Goal: Information Seeking & Learning: Check status

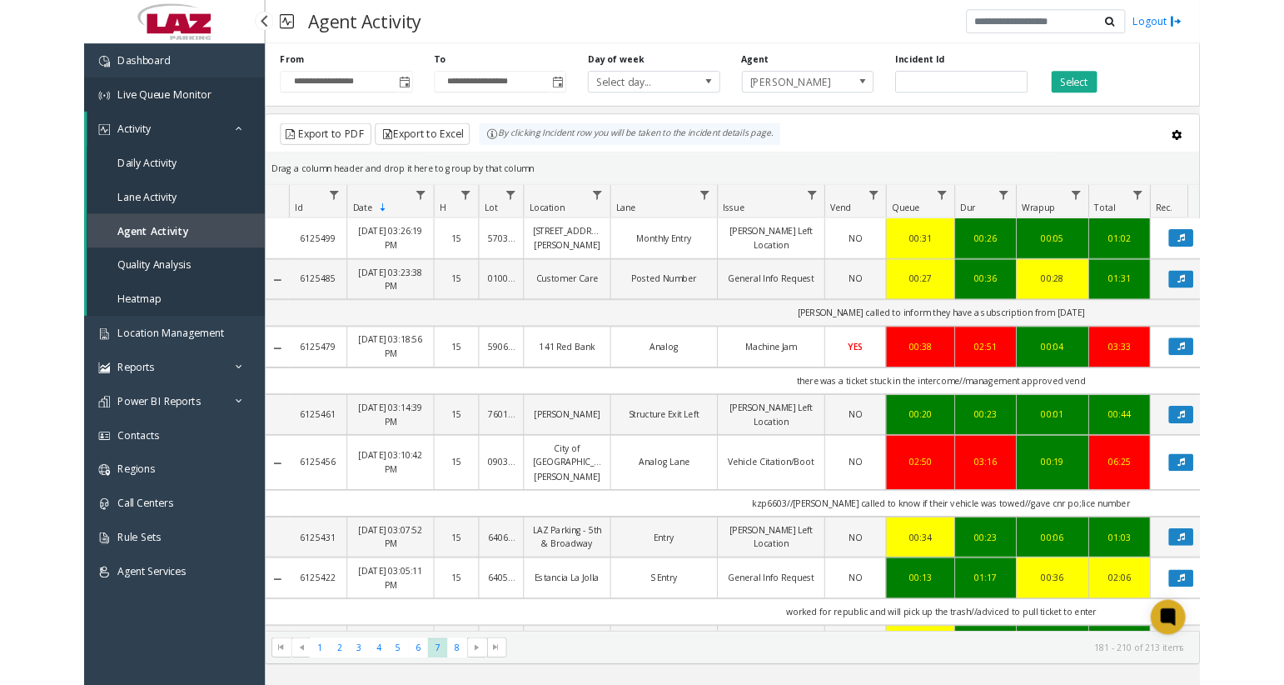
scroll to position [704, 0]
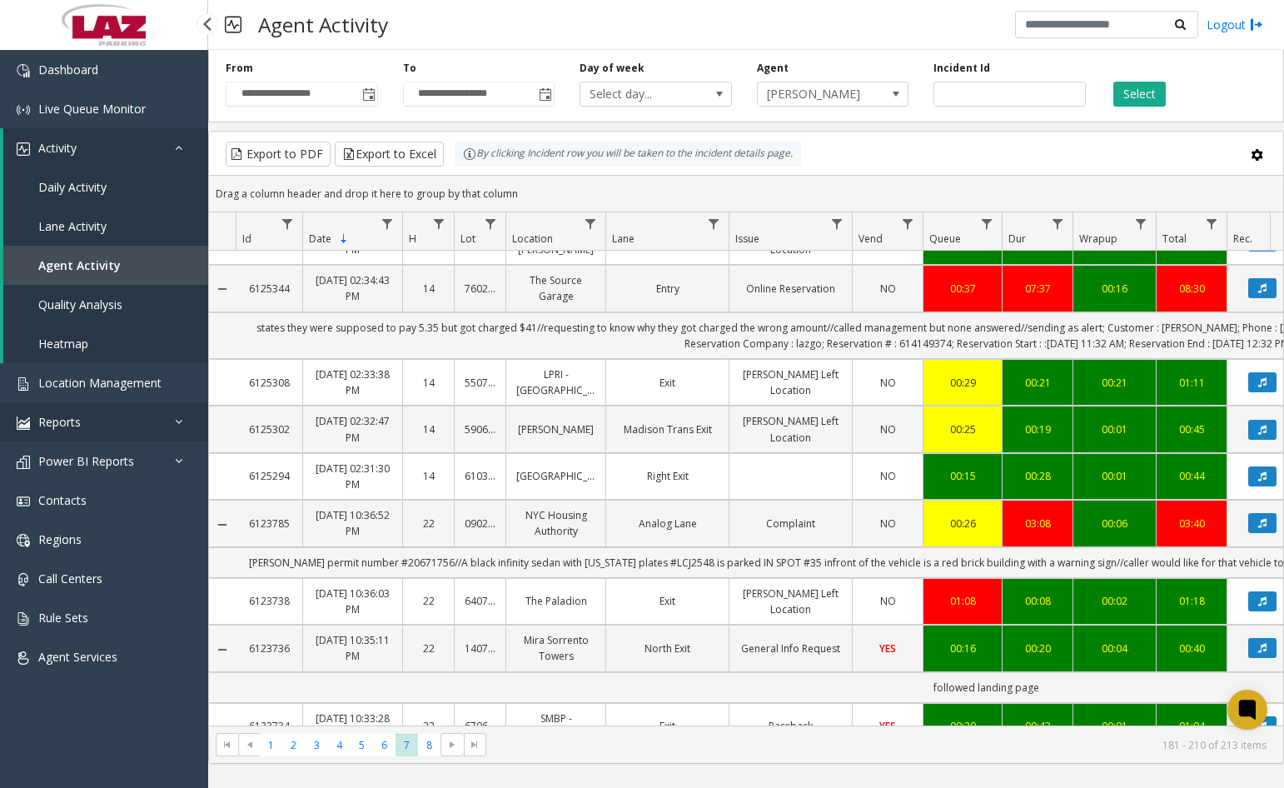
click at [92, 426] on link "Reports" at bounding box center [104, 421] width 208 height 39
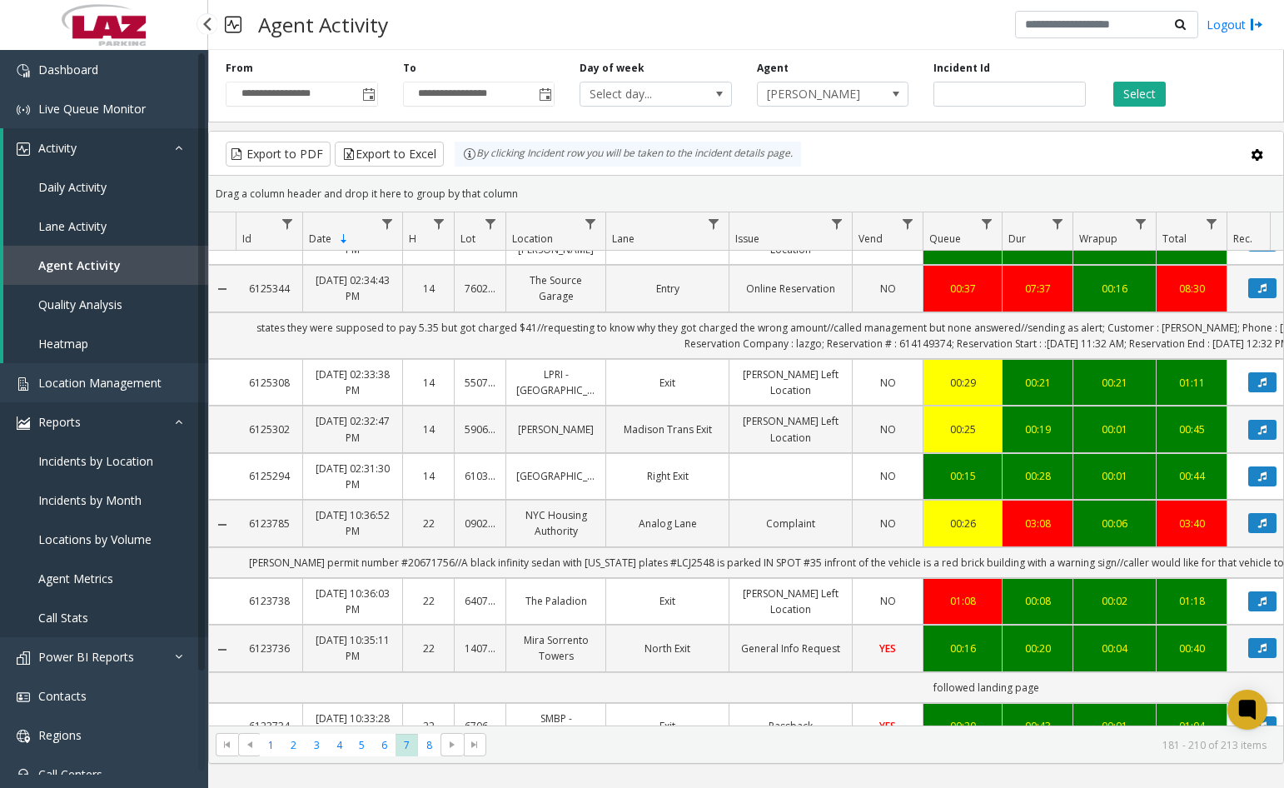
click at [83, 420] on link "Reports" at bounding box center [104, 421] width 208 height 39
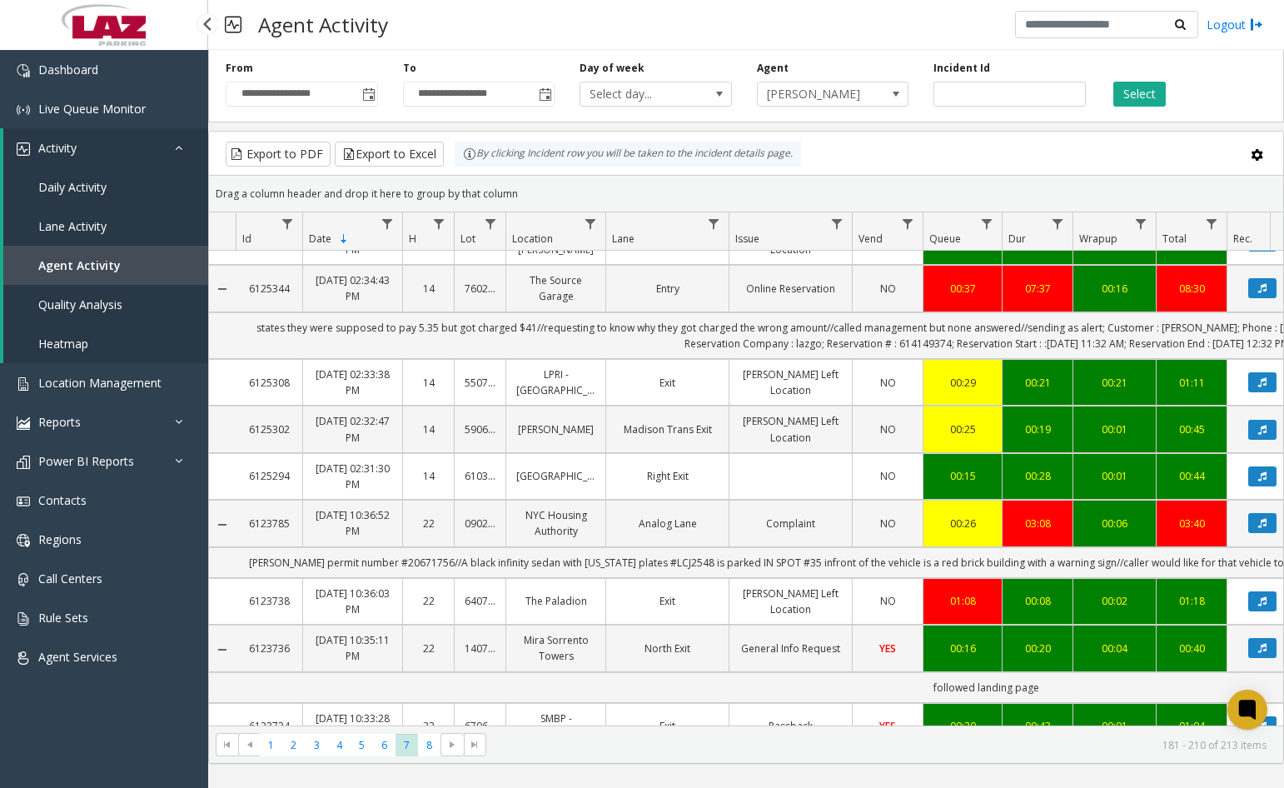
click at [82, 137] on link "Activity" at bounding box center [105, 147] width 205 height 39
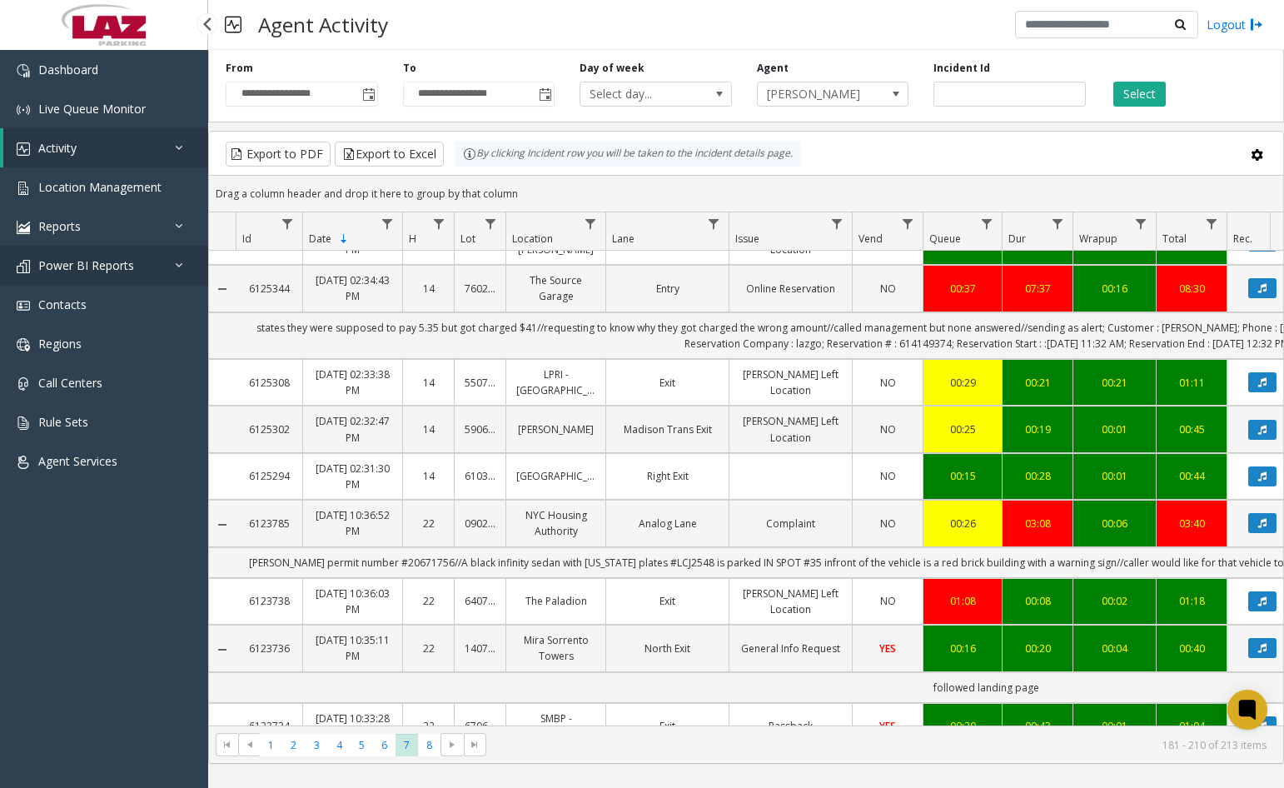
click at [137, 261] on link "Power BI Reports" at bounding box center [104, 265] width 208 height 39
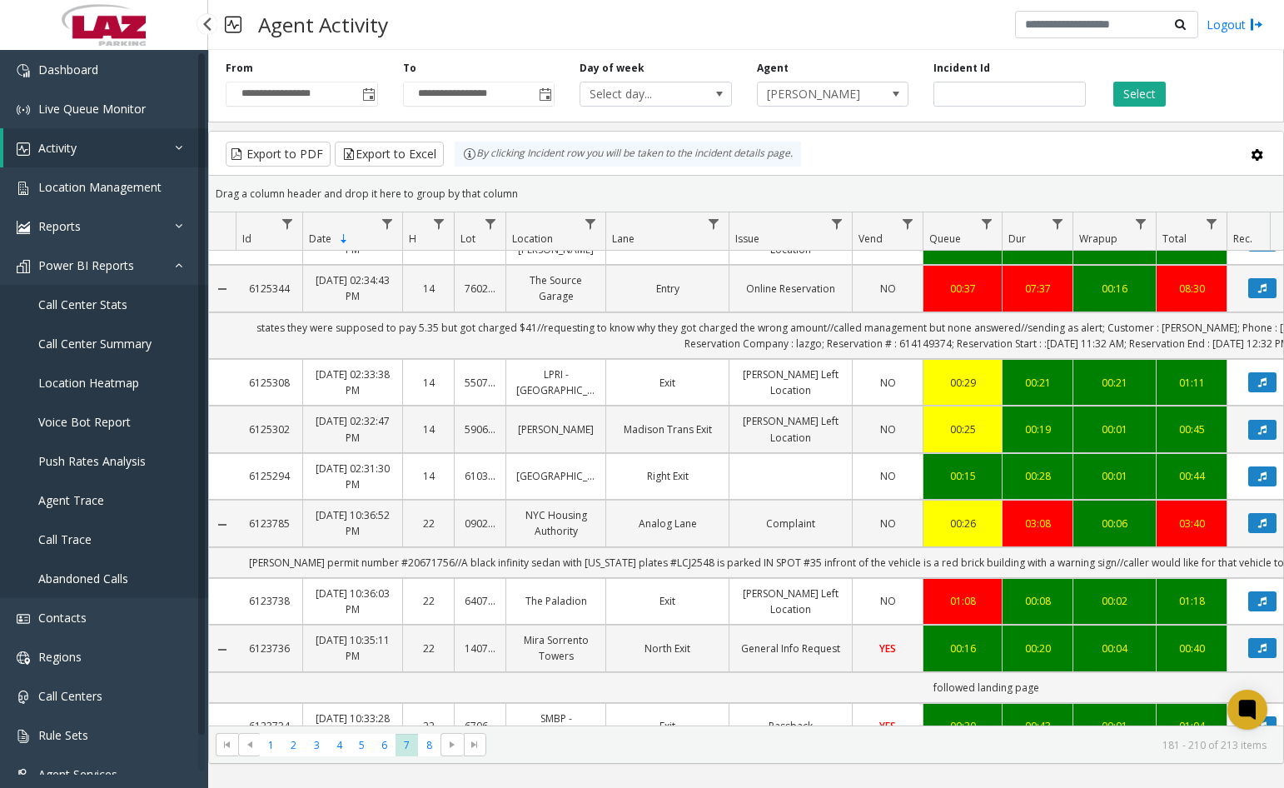
click at [129, 339] on span "Call Center Summary" at bounding box center [94, 344] width 113 height 16
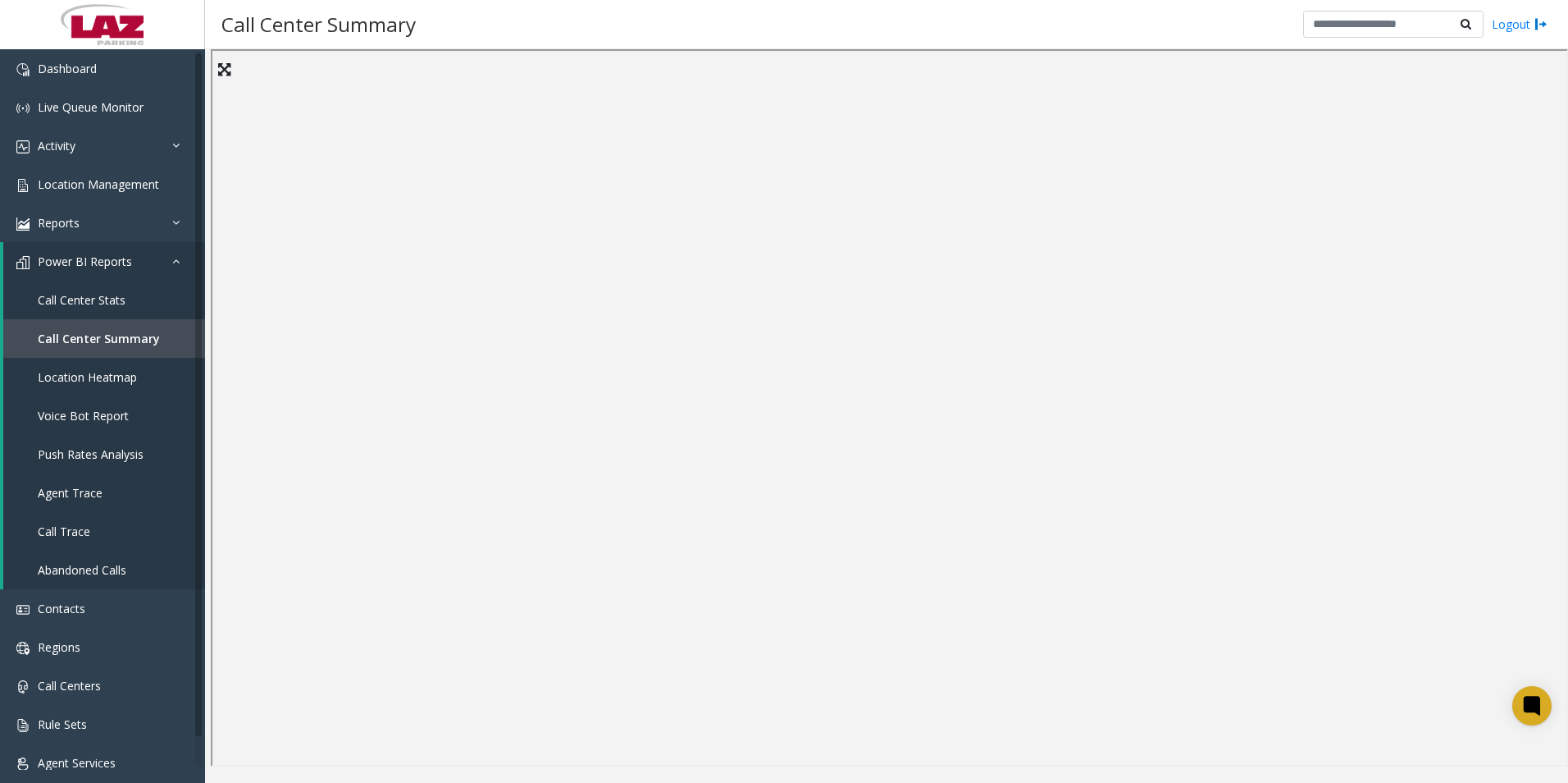
click at [224, 63] on icon at bounding box center [225, 69] width 12 height 15
click at [17, 22] on icon at bounding box center [19, 20] width 12 height 15
click at [60, 151] on span "Activity" at bounding box center [56, 146] width 37 height 16
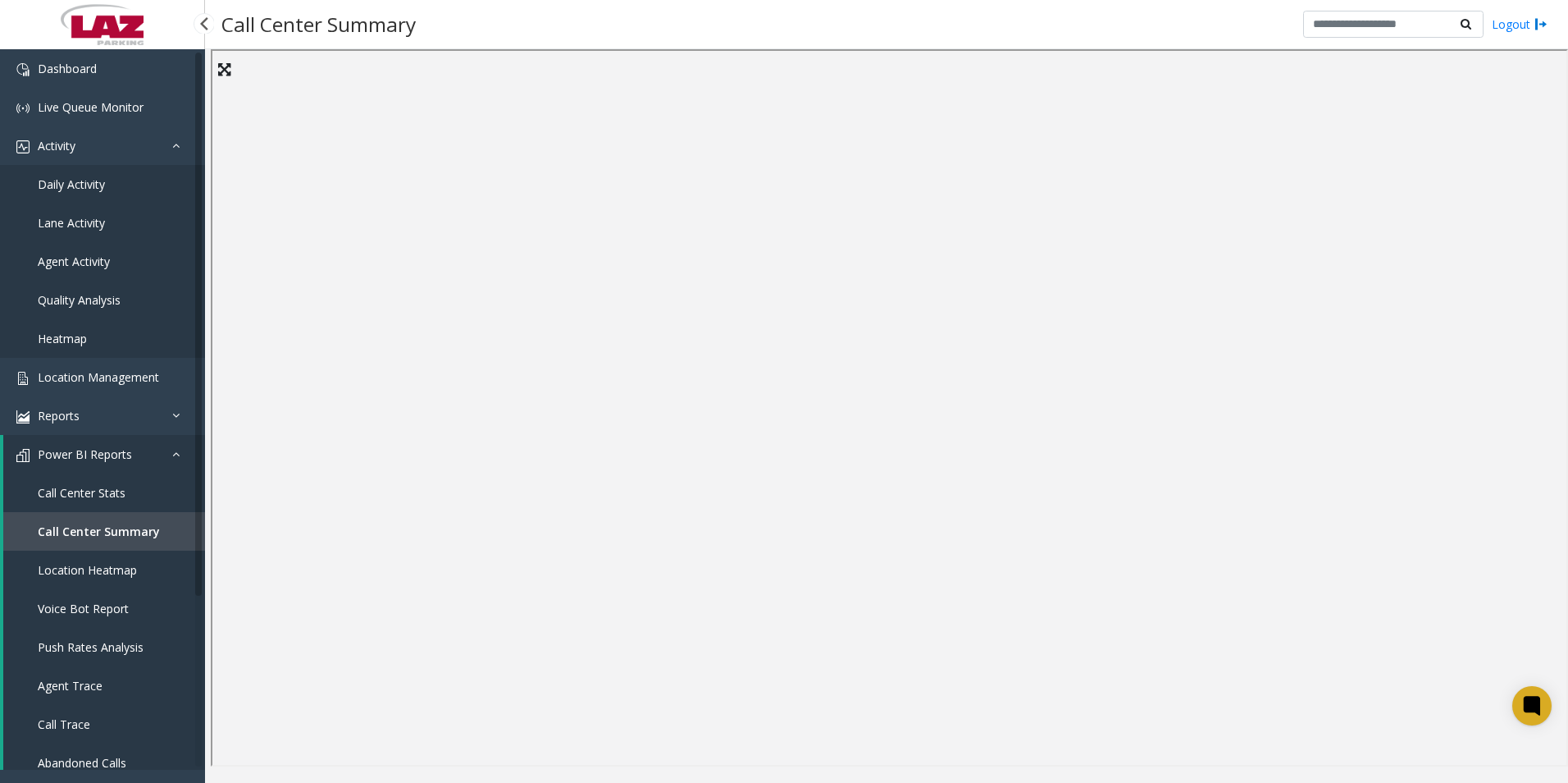
click at [71, 183] on span "Daily Activity" at bounding box center [71, 184] width 67 height 16
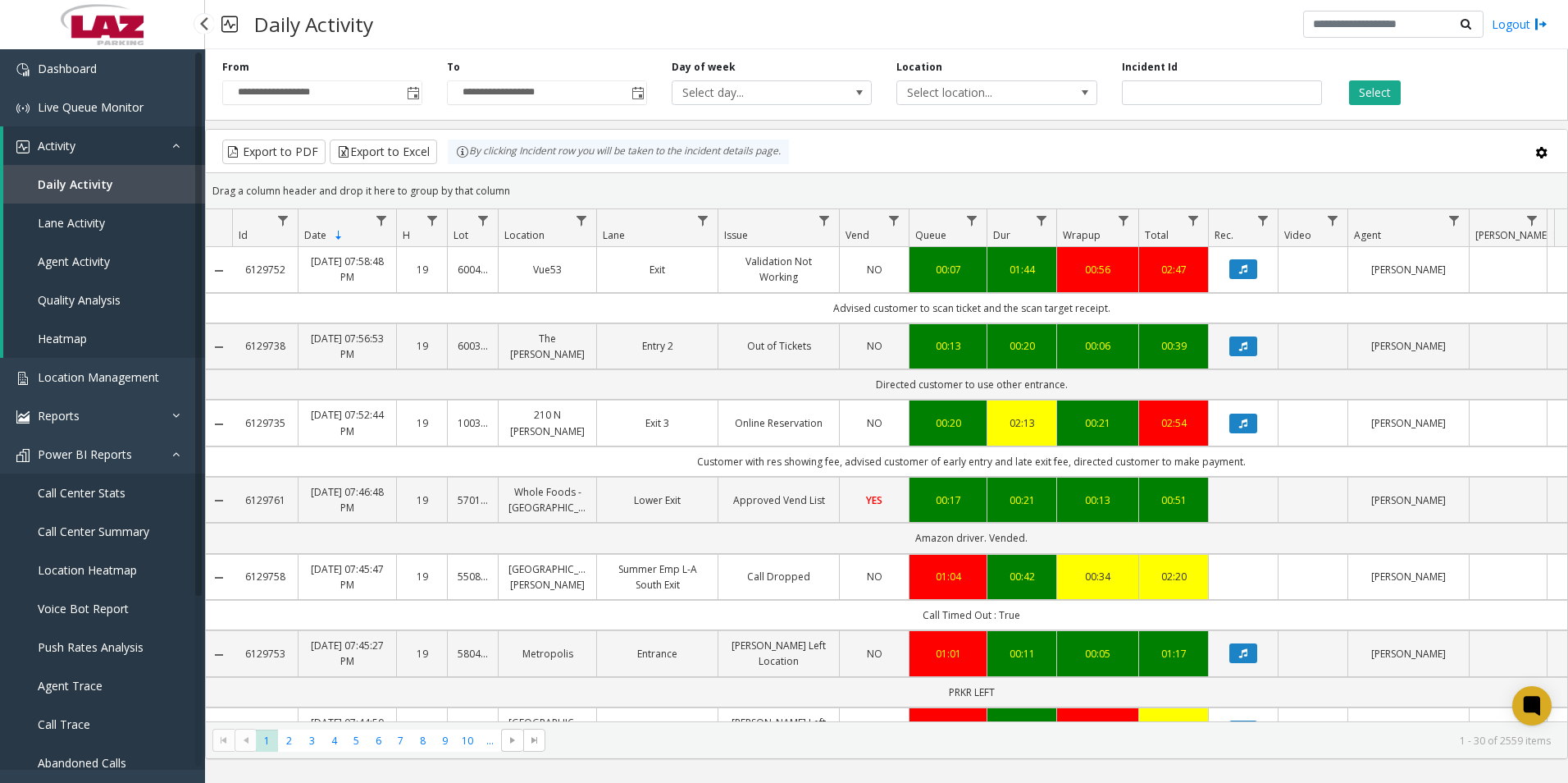
click at [64, 282] on link "Quality Analysis" at bounding box center [103, 299] width 202 height 38
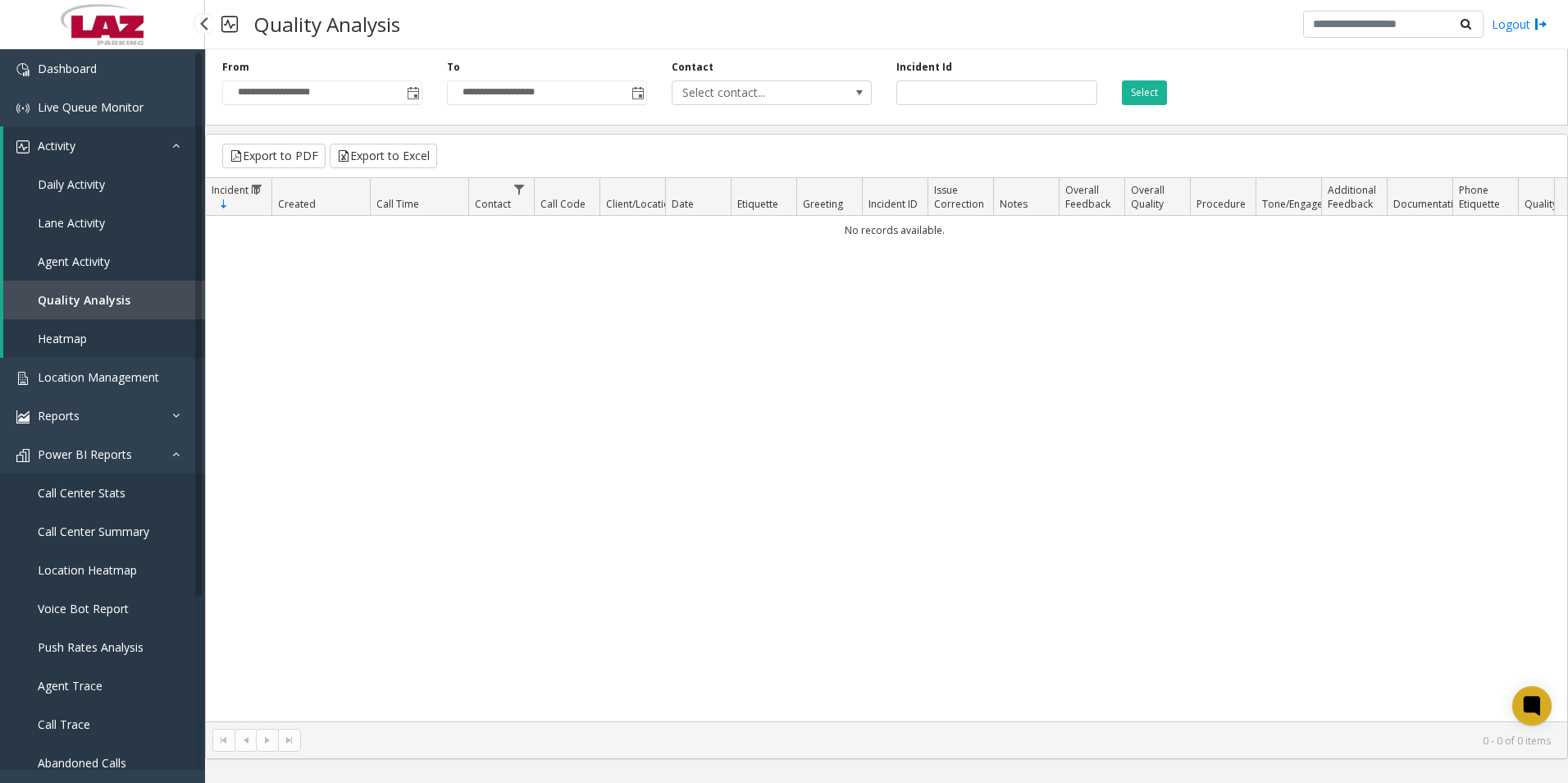
click at [73, 263] on span "Agent Activity" at bounding box center [73, 261] width 72 height 16
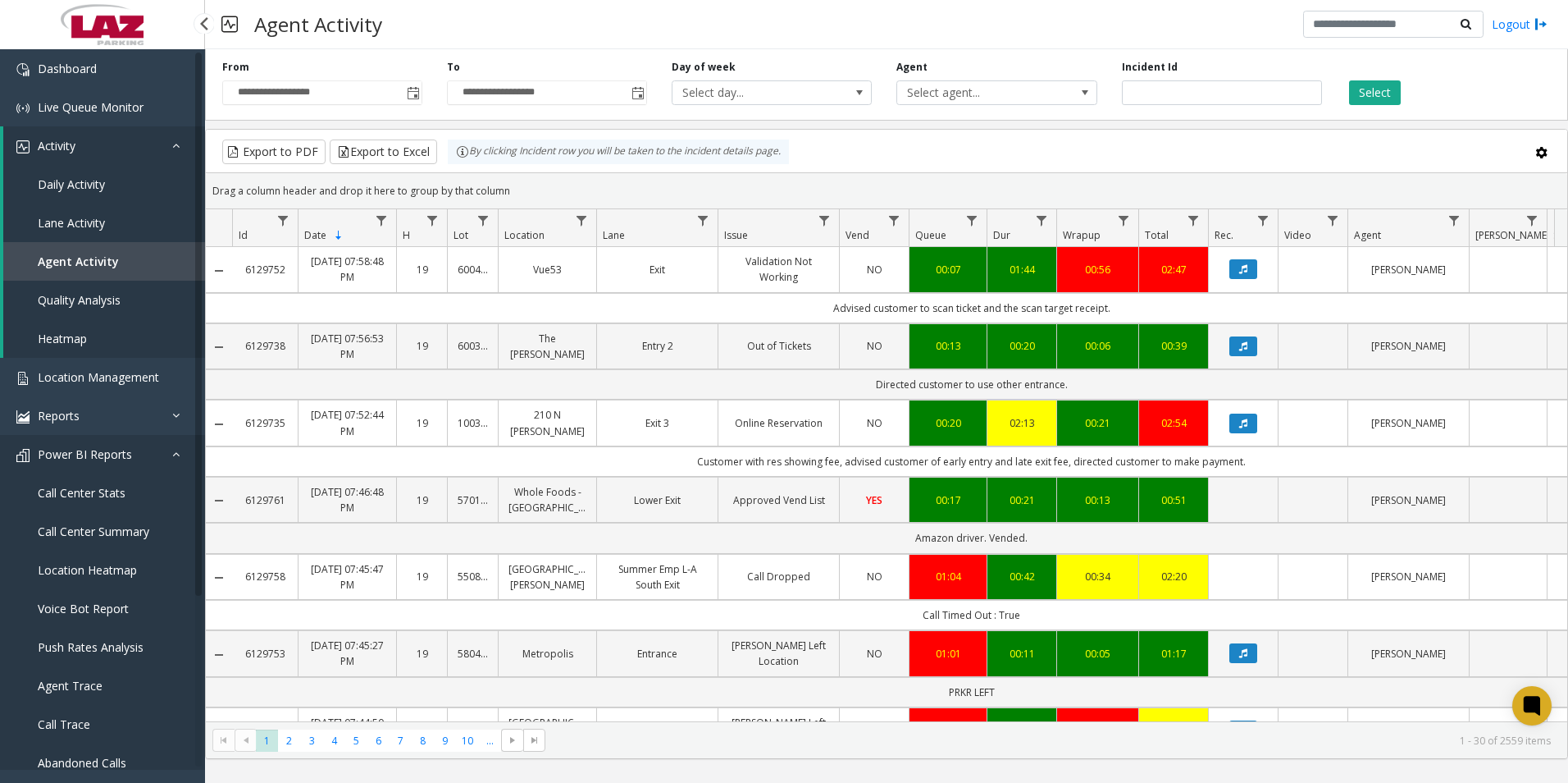
click at [185, 449] on icon at bounding box center [180, 454] width 17 height 12
